Goal: Task Accomplishment & Management: Use online tool/utility

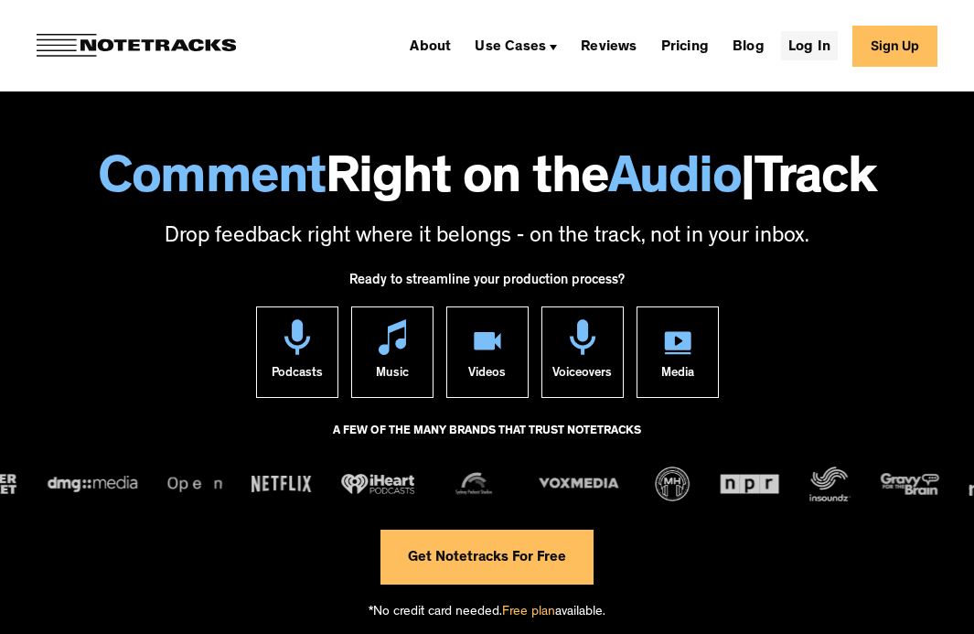
click at [816, 42] on link "Log In" at bounding box center [809, 45] width 57 height 29
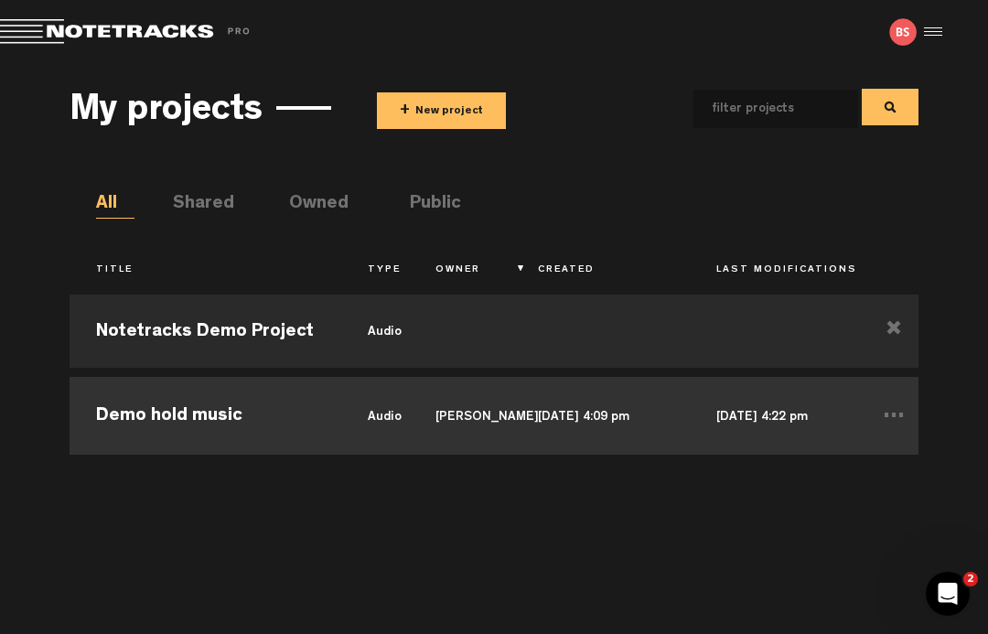
click at [149, 411] on td "Demo hold music" at bounding box center [205, 413] width 272 height 82
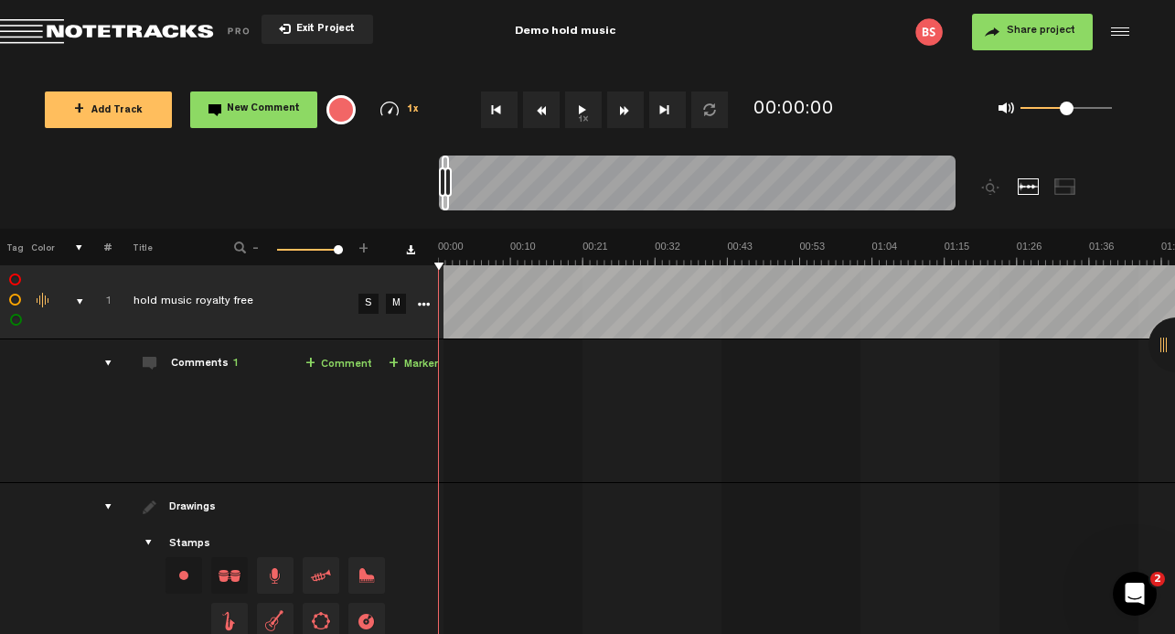
click at [593, 403] on div "49:55 - • [PERSON_NAME]: "Too much bass remove" [PERSON_NAME] Too much bass rem…" at bounding box center [810, 418] width 729 height 128
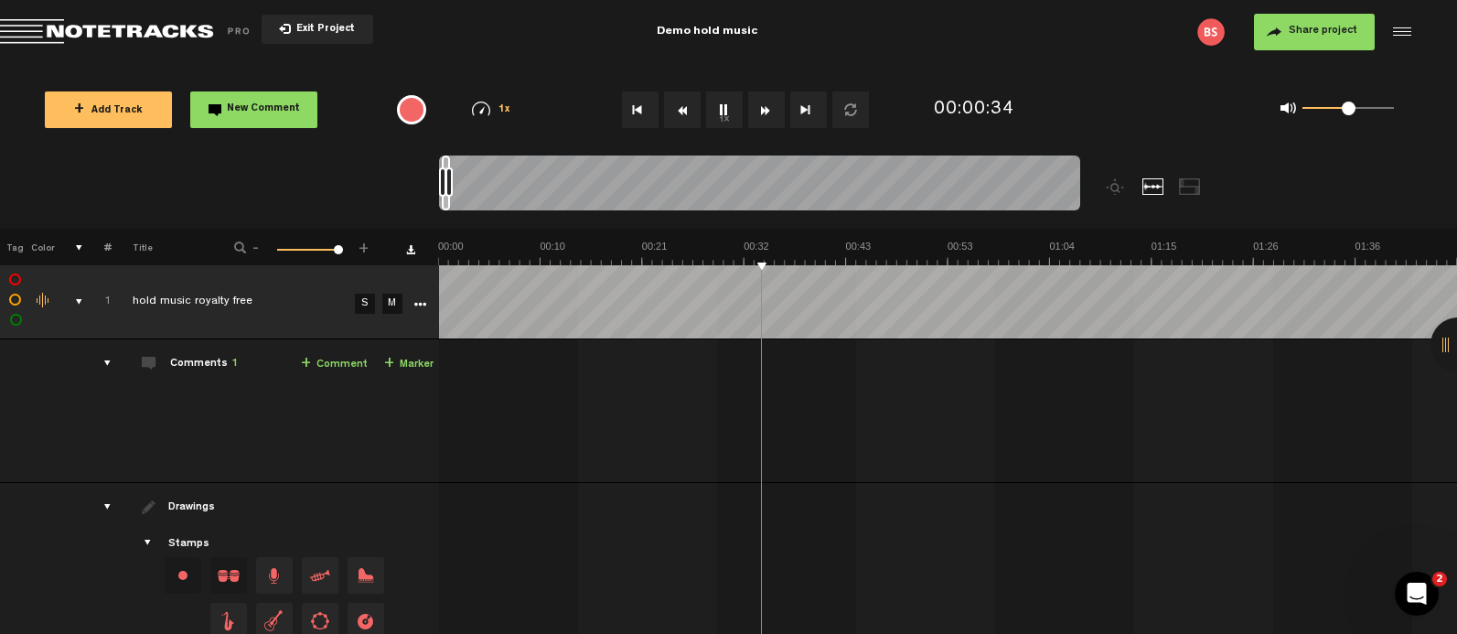
scroll to position [0, 15]
click at [987, 340] on div at bounding box center [1457, 344] width 55 height 55
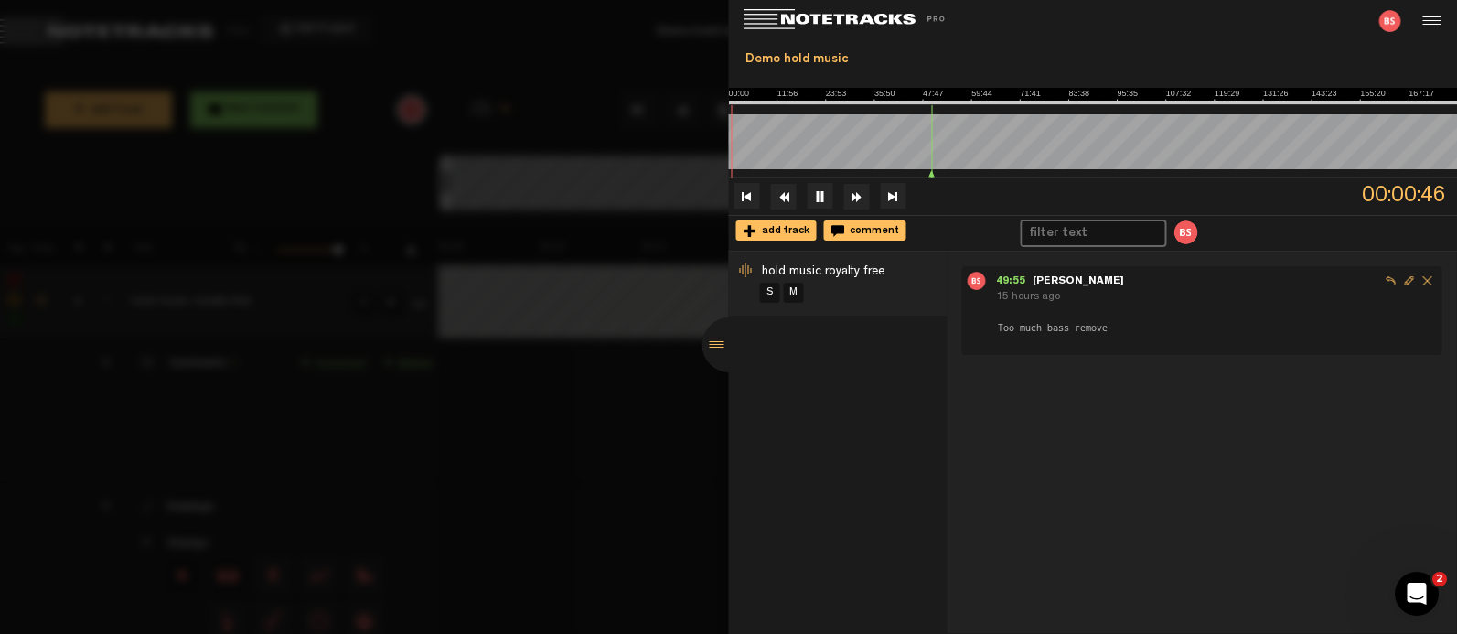
click at [653, 417] on div at bounding box center [728, 317] width 1457 height 634
click at [987, 298] on div "15 hours ago" at bounding box center [1216, 298] width 441 height 16
click at [987, 278] on span "Edit comment" at bounding box center [1409, 281] width 18 height 18
click at [987, 498] on div "49:55 - [PERSON_NAME] send 15 hours ago Too much bass remove Too much bass remo…" at bounding box center [1201, 441] width 510 height 381
click at [987, 281] on span "Reply to comment" at bounding box center [1391, 281] width 18 height 18
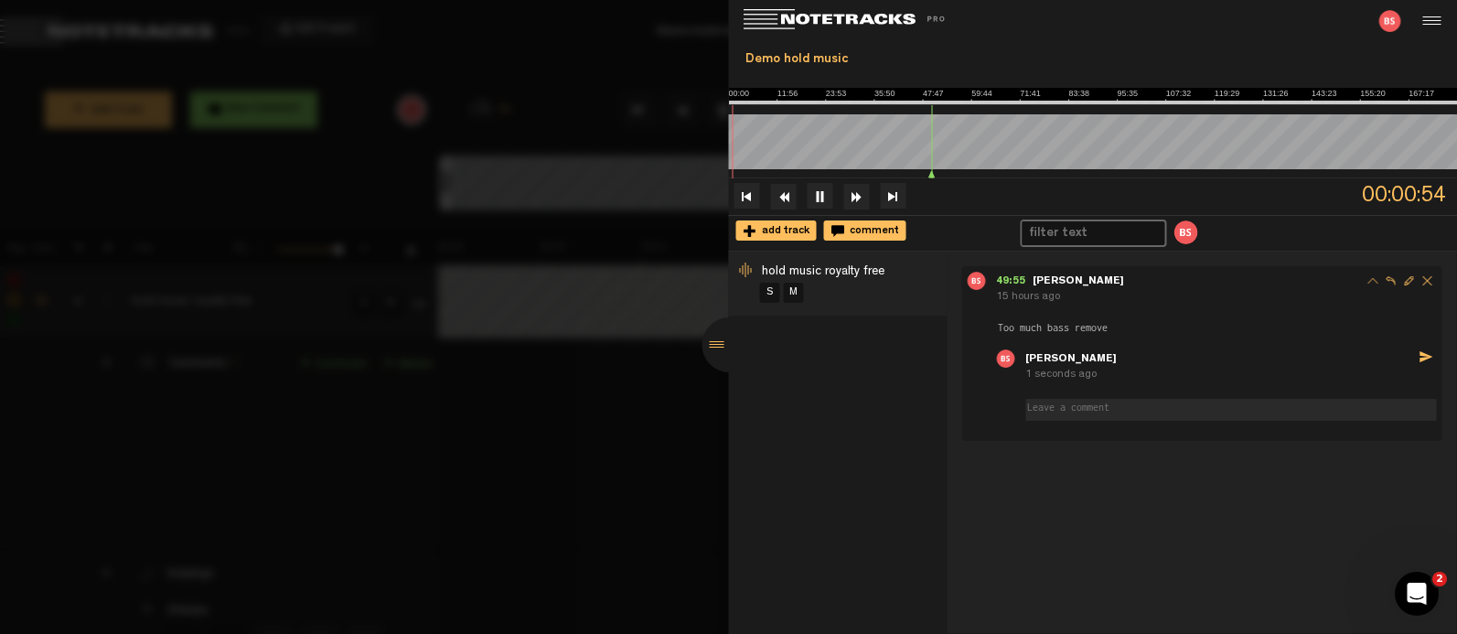
click at [987, 509] on div "49:55 - [PERSON_NAME] 15 hours ago Too much bass remove - [PERSON_NAME] send 1 …" at bounding box center [1201, 441] width 510 height 381
click at [987, 358] on span "Delete comment" at bounding box center [1427, 358] width 18 height 18
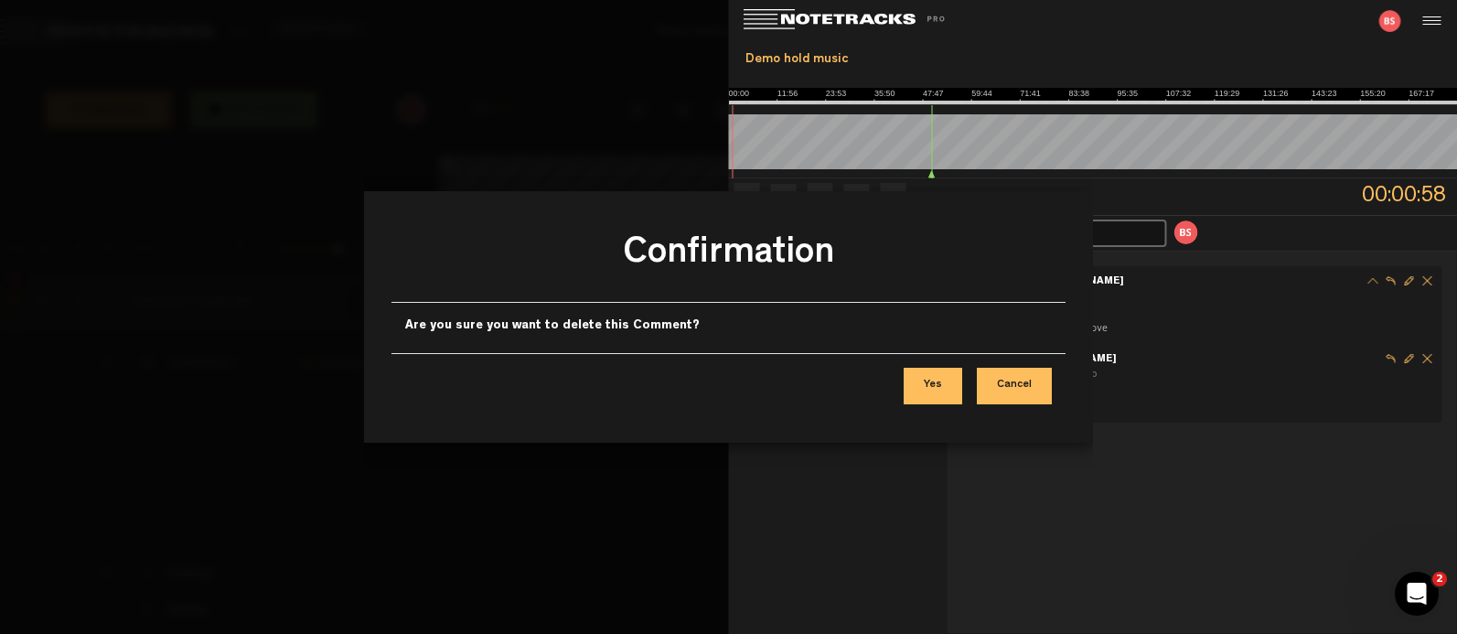
click at [935, 399] on button "Yes" at bounding box center [932, 386] width 59 height 37
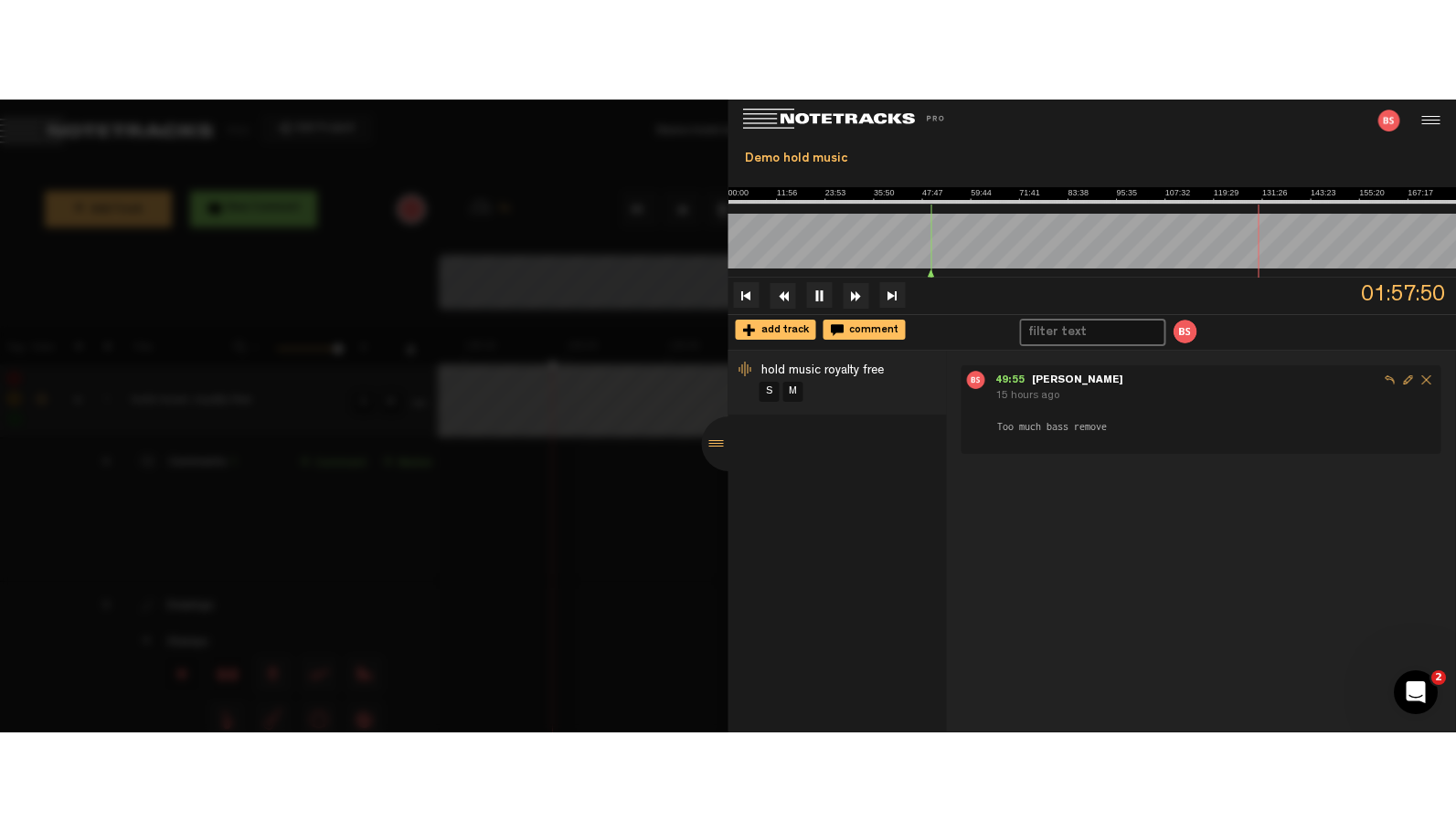
scroll to position [0, 66827]
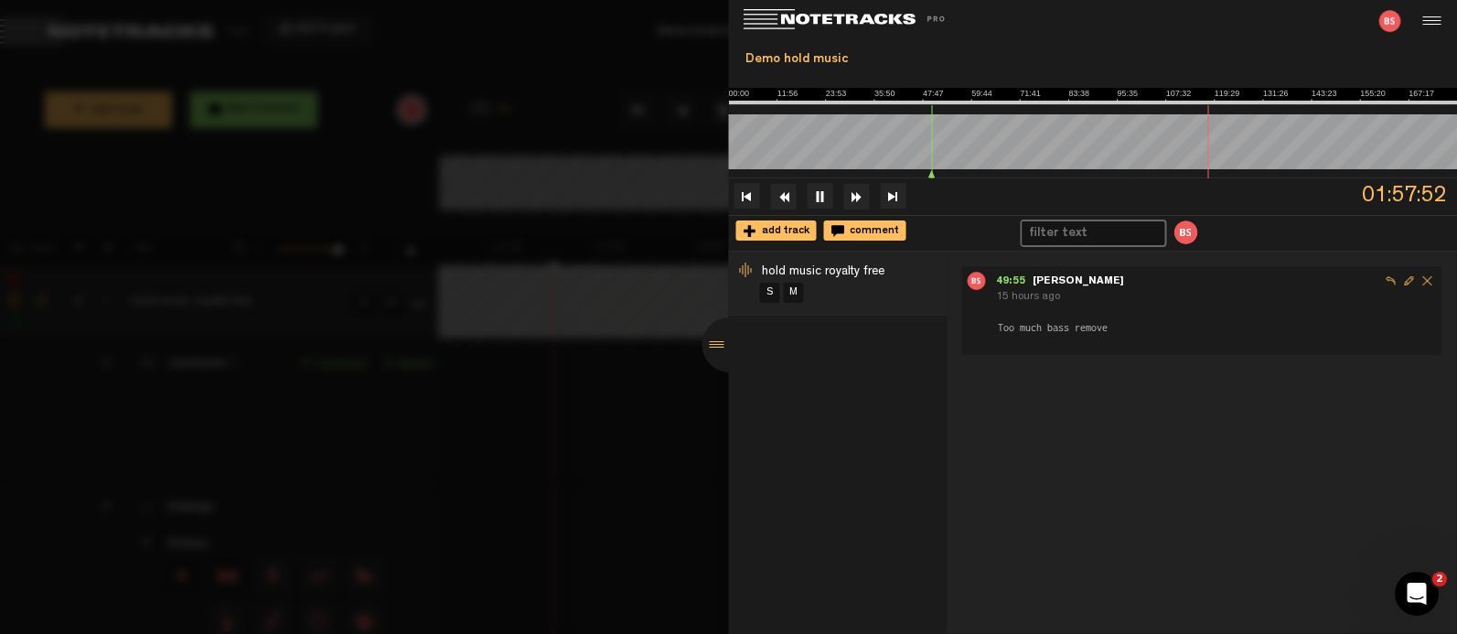
click at [819, 190] on button at bounding box center [820, 196] width 26 height 26
click at [477, 397] on div at bounding box center [728, 317] width 1457 height 634
click at [340, 113] on div at bounding box center [728, 317] width 1457 height 634
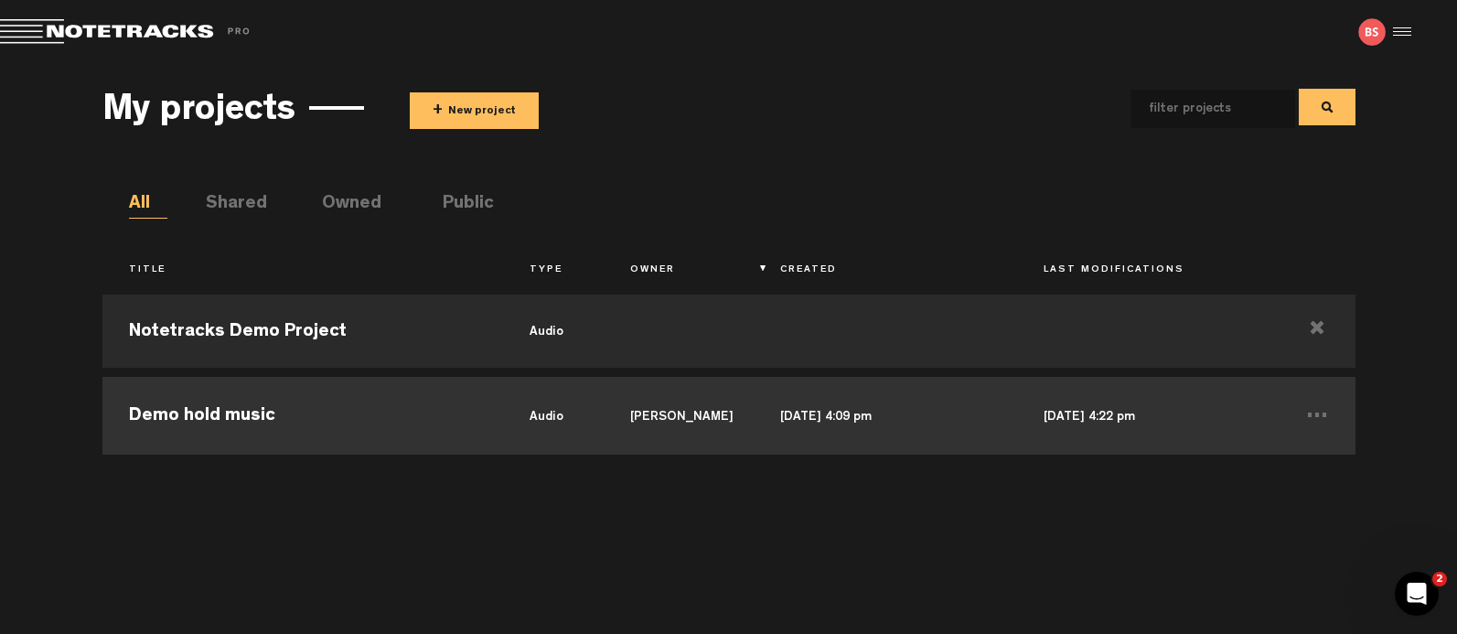
click at [207, 403] on td "Demo hold music" at bounding box center [302, 413] width 401 height 82
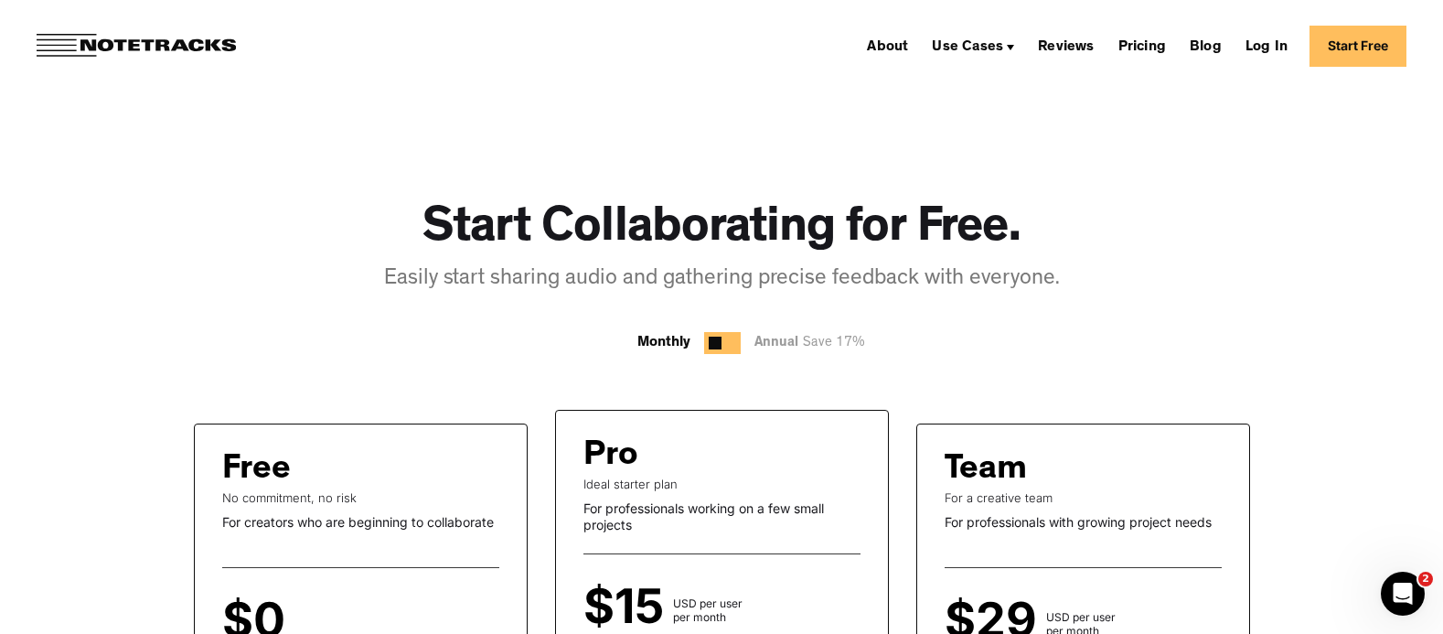
click at [909, 46] on link "About" at bounding box center [888, 45] width 56 height 29
